Goal: Check status: Check status

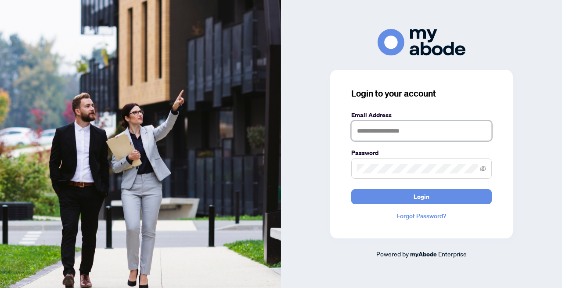
click at [163, 119] on img at bounding box center [140, 144] width 281 height 288
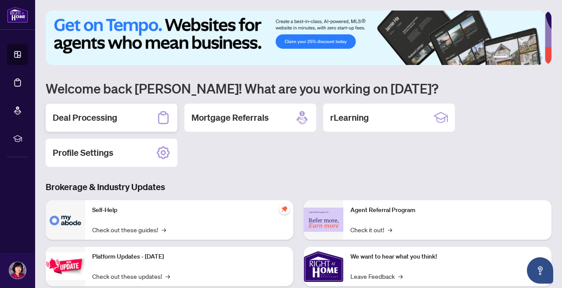
click at [88, 116] on h2 "Deal Processing" at bounding box center [85, 117] width 65 height 12
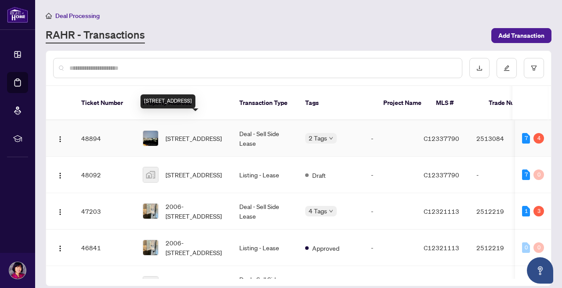
click at [185, 133] on span "3906-30 Inn on the Park Dr, Toronto, Ontario M3C 0P7, Canada" at bounding box center [193, 138] width 56 height 10
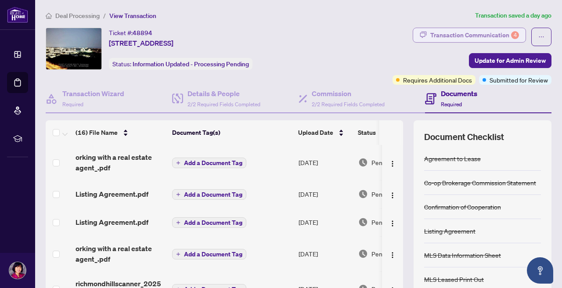
click at [471, 33] on div "Transaction Communication 4" at bounding box center [474, 35] width 89 height 14
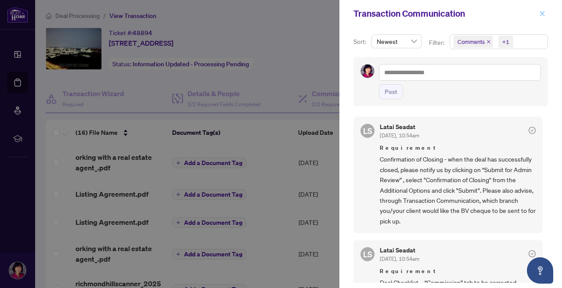
click at [541, 13] on icon "close" at bounding box center [542, 13] width 5 height 5
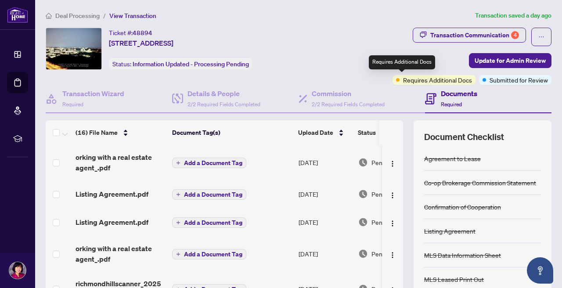
click at [407, 81] on span "Requires Additional Docs" at bounding box center [437, 80] width 69 height 10
click at [407, 79] on span "Requires Additional Docs" at bounding box center [437, 80] width 69 height 10
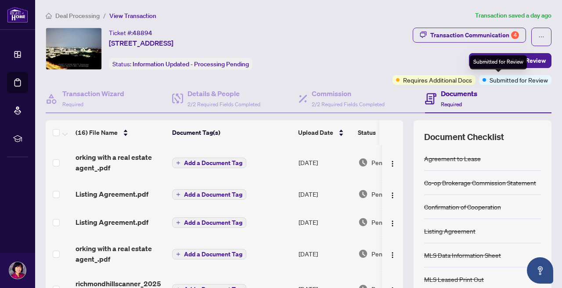
click at [489, 81] on span "Submitted for Review" at bounding box center [518, 80] width 58 height 10
